Goal: Transaction & Acquisition: Purchase product/service

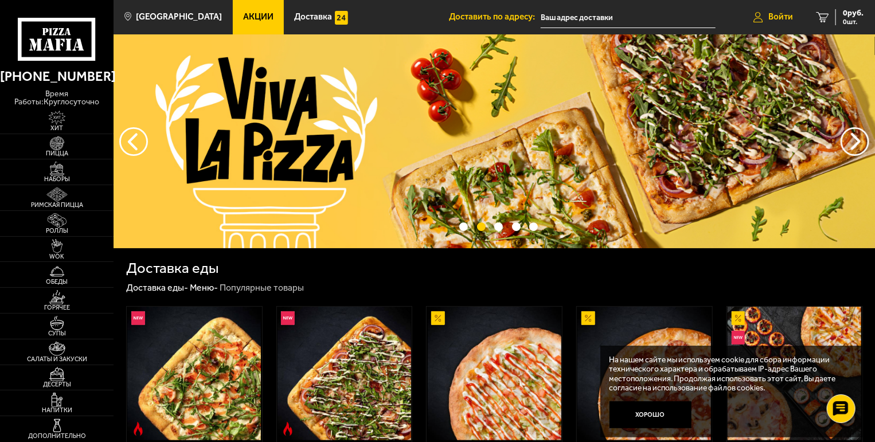
click at [786, 17] on span "Войти" at bounding box center [781, 17] width 25 height 9
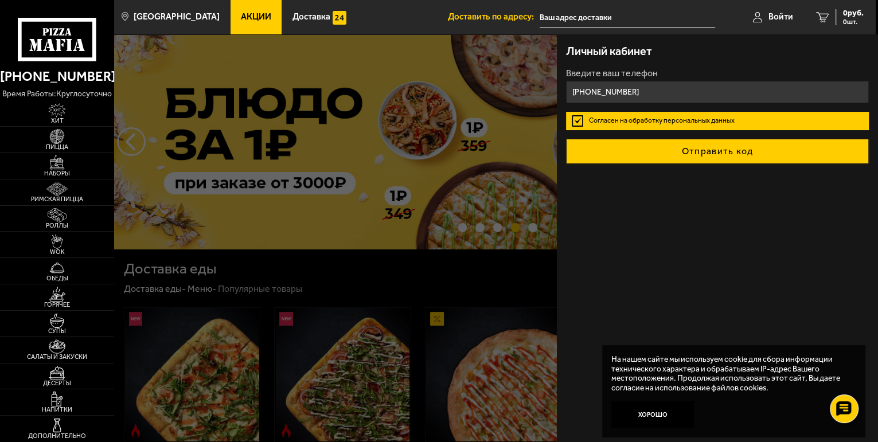
type input "[PHONE_NUMBER]"
click at [724, 150] on button "Отправить код" at bounding box center [717, 151] width 303 height 25
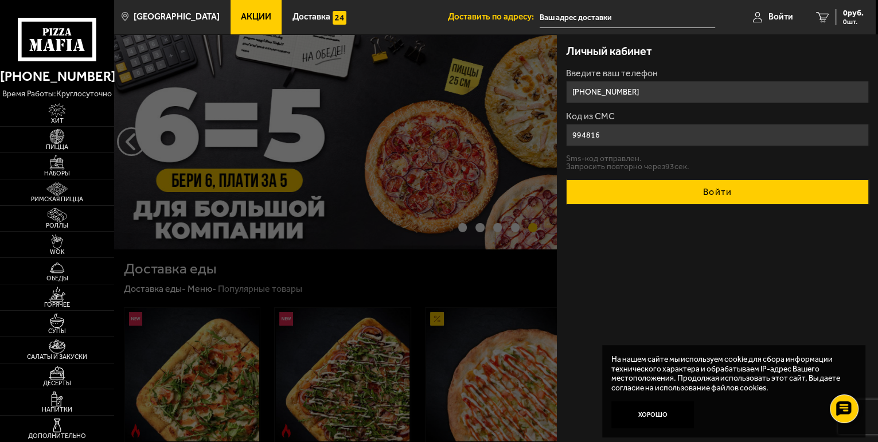
type input "994816"
click at [730, 188] on button "Войти" at bounding box center [717, 192] width 303 height 25
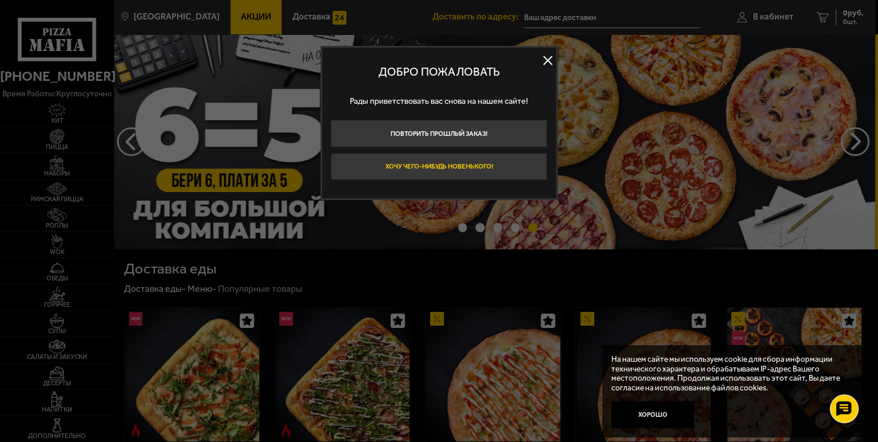
click at [437, 163] on button "Хочу чего-нибудь новенького!" at bounding box center [439, 167] width 216 height 28
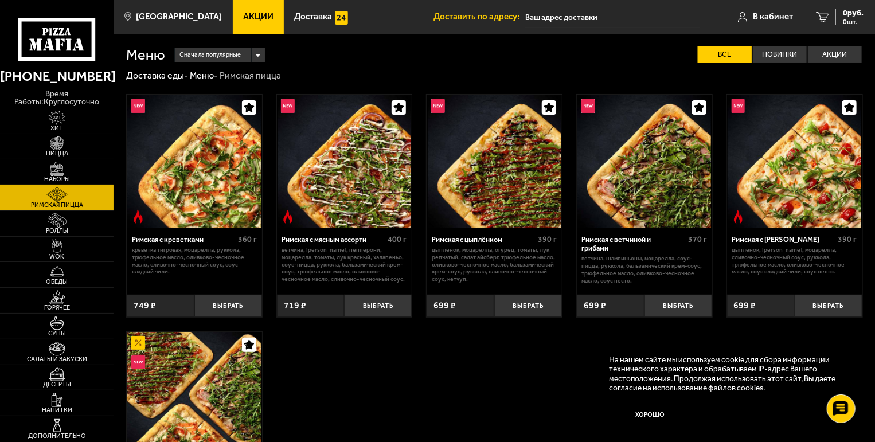
click at [56, 162] on img at bounding box center [57, 169] width 35 height 14
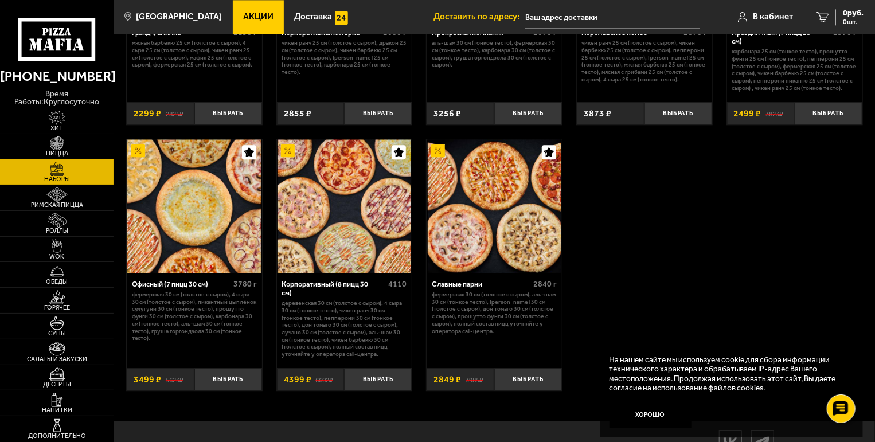
scroll to position [1375, 0]
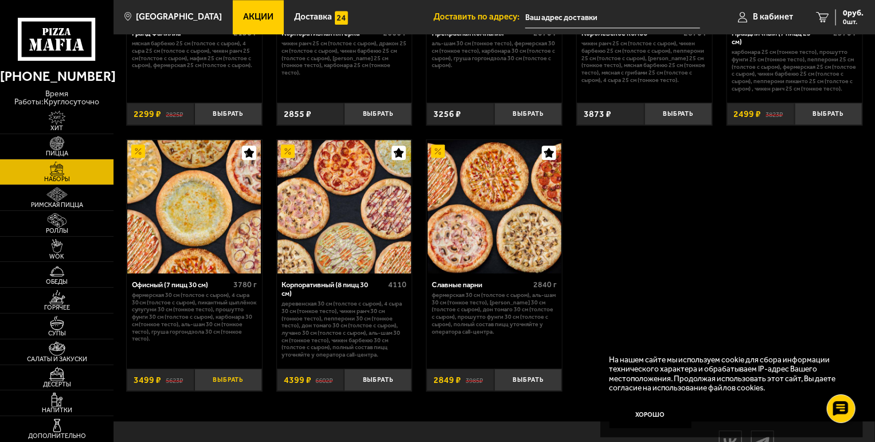
click at [223, 381] on button "Выбрать" at bounding box center [228, 380] width 68 height 22
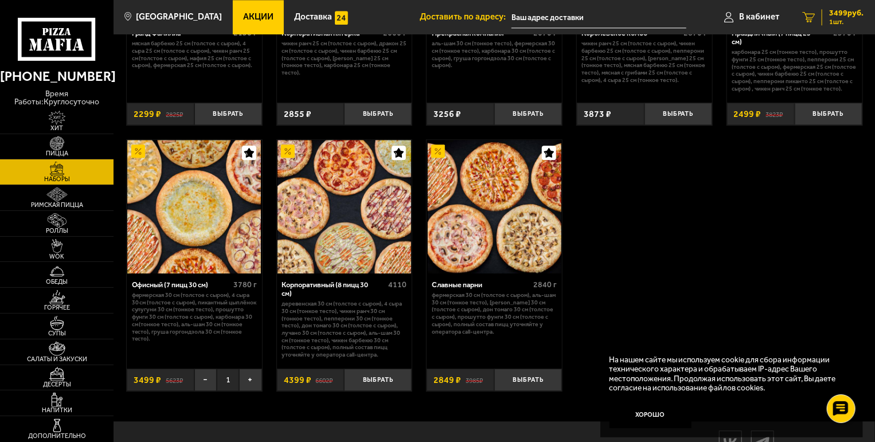
click at [836, 14] on span "3499 руб." at bounding box center [846, 13] width 34 height 8
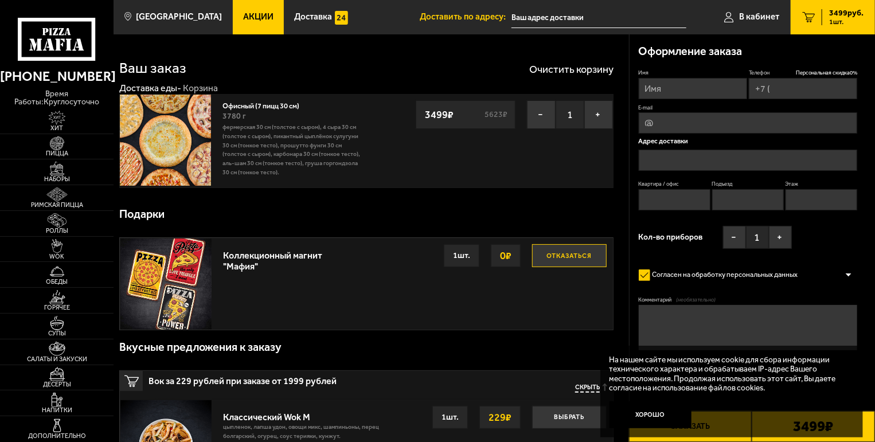
type input "[PHONE_NUMBER]"
